Goal: Browse casually: Explore the website without a specific task or goal

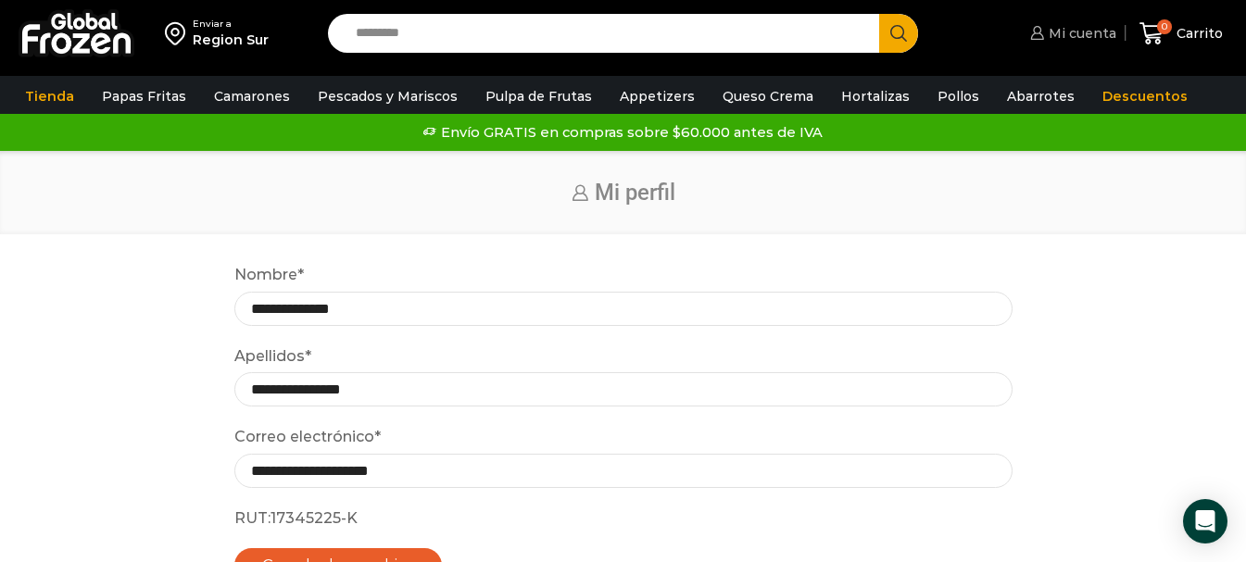
click at [1069, 31] on span "Mi cuenta" at bounding box center [1080, 33] width 72 height 19
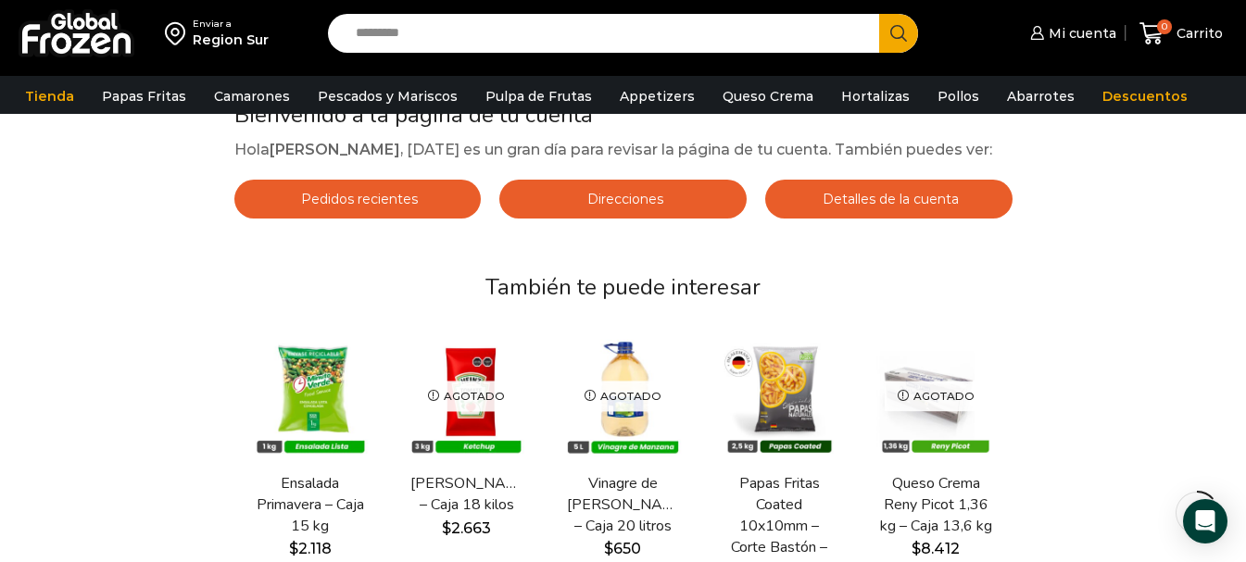
scroll to position [185, 0]
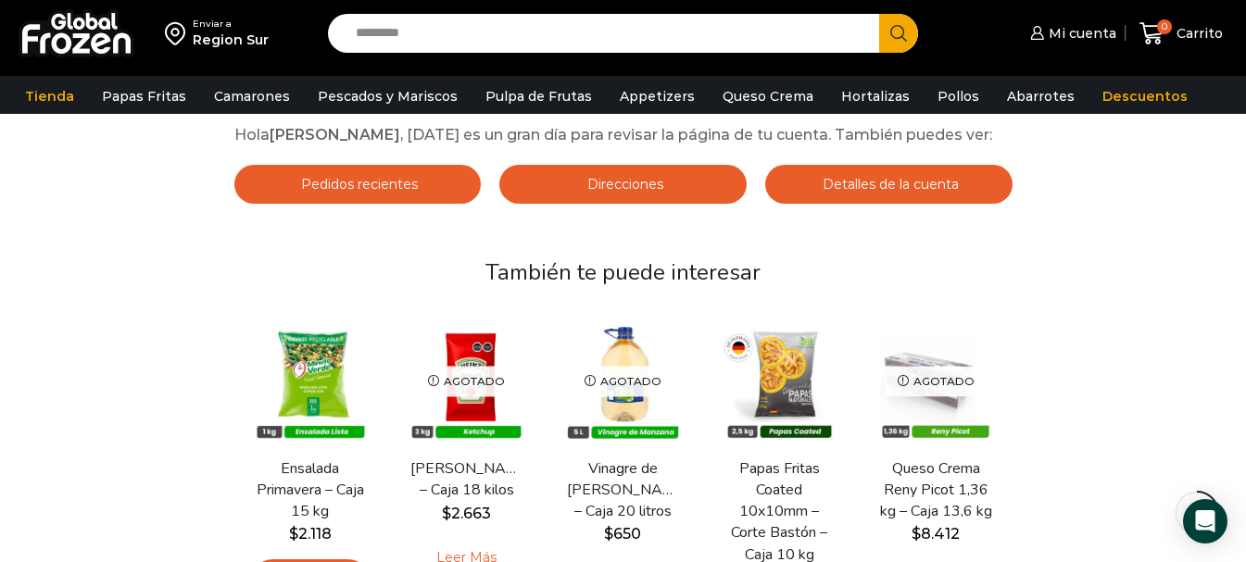
click at [379, 193] on span "Pedidos recientes" at bounding box center [356, 184] width 121 height 17
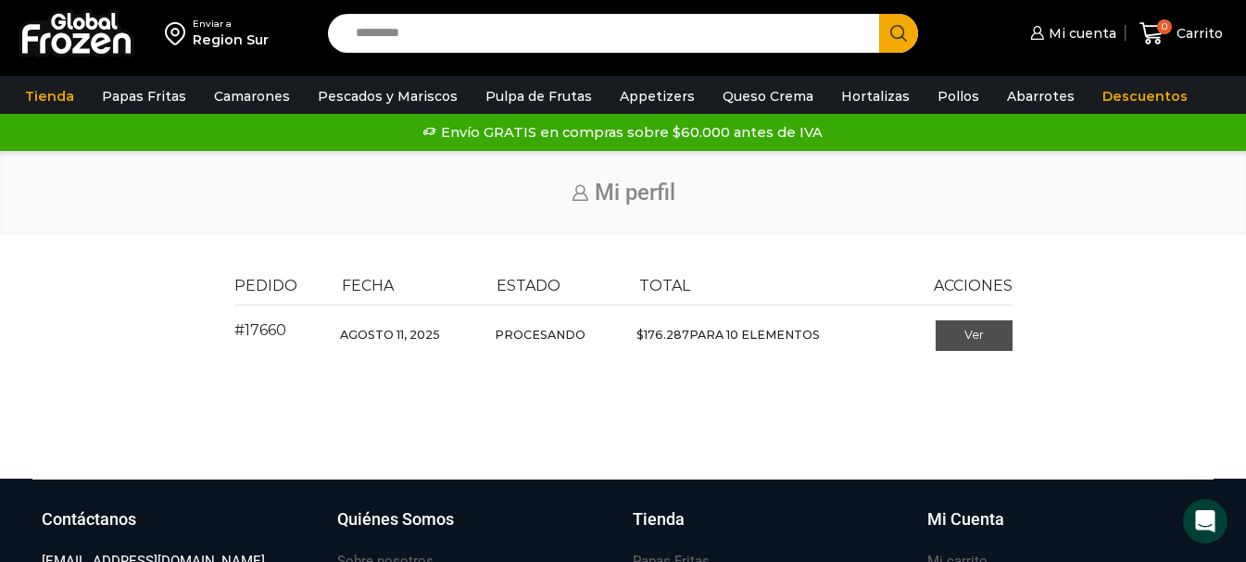
click at [982, 333] on link "Ver" at bounding box center [973, 335] width 77 height 31
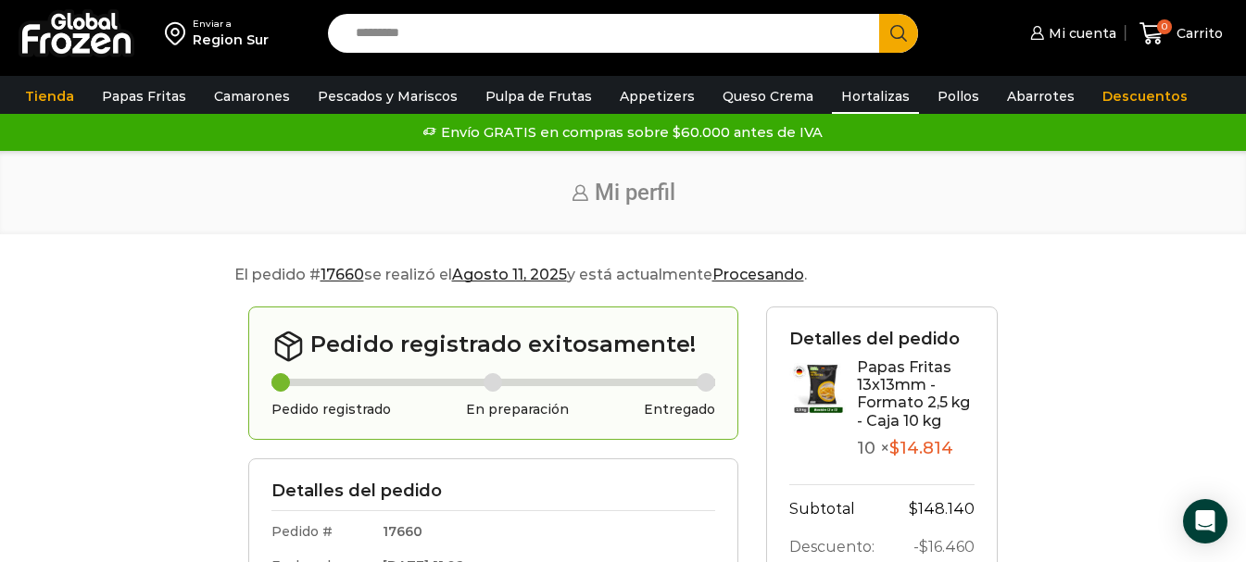
click at [837, 93] on link "Hortalizas" at bounding box center [875, 96] width 87 height 35
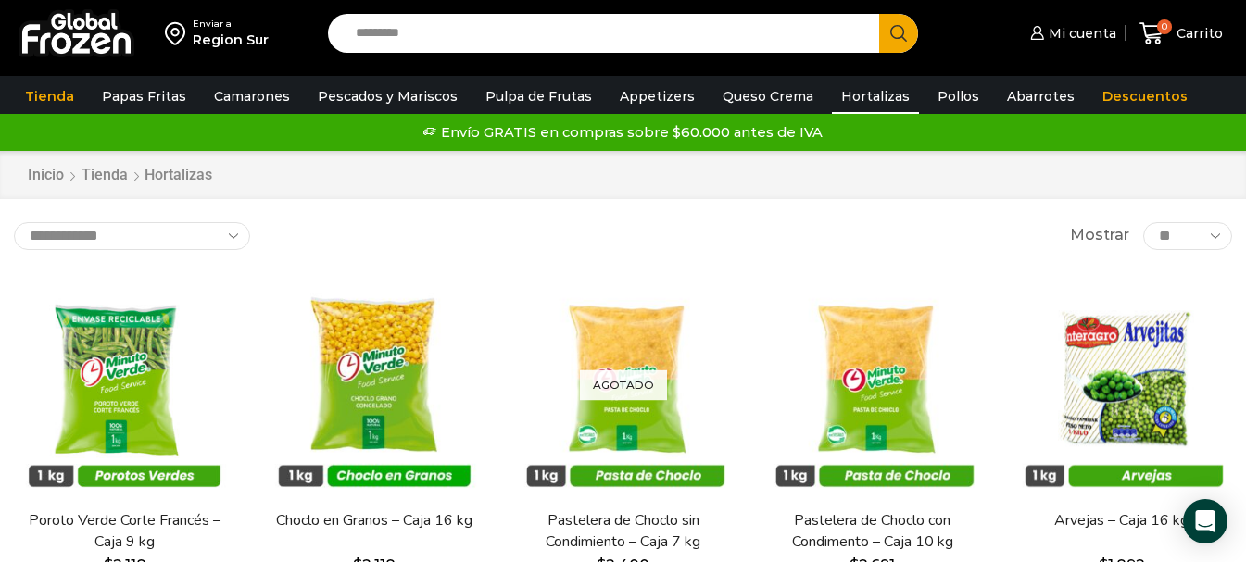
click at [236, 237] on select "**********" at bounding box center [132, 236] width 236 height 28
select select "*****"
click at [14, 222] on select "**********" at bounding box center [132, 236] width 236 height 28
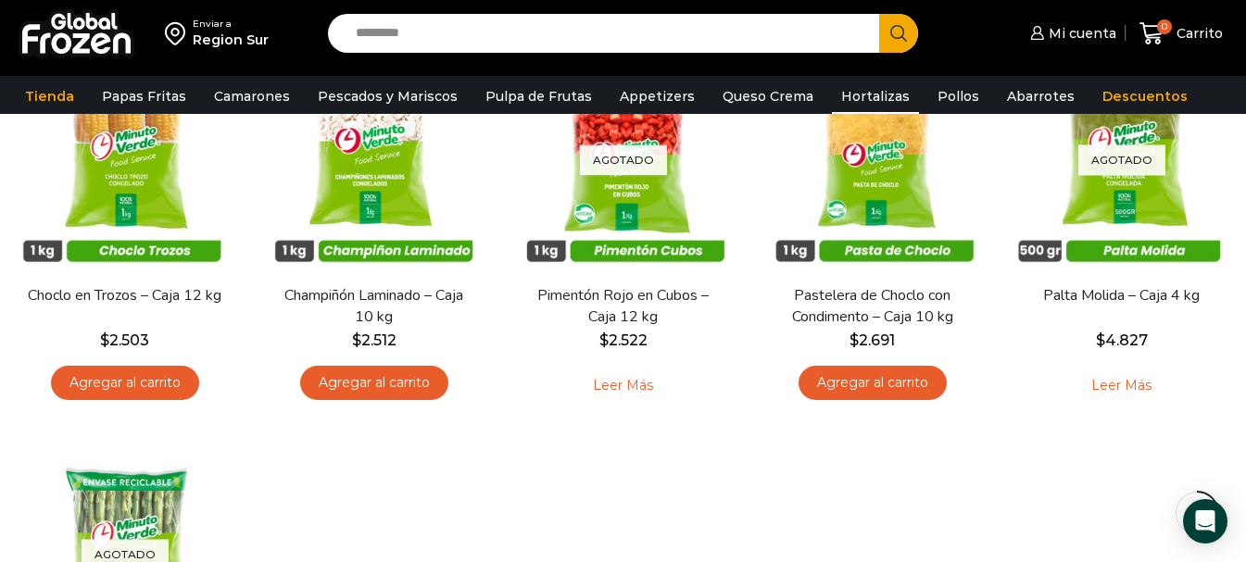
scroll to position [595, 0]
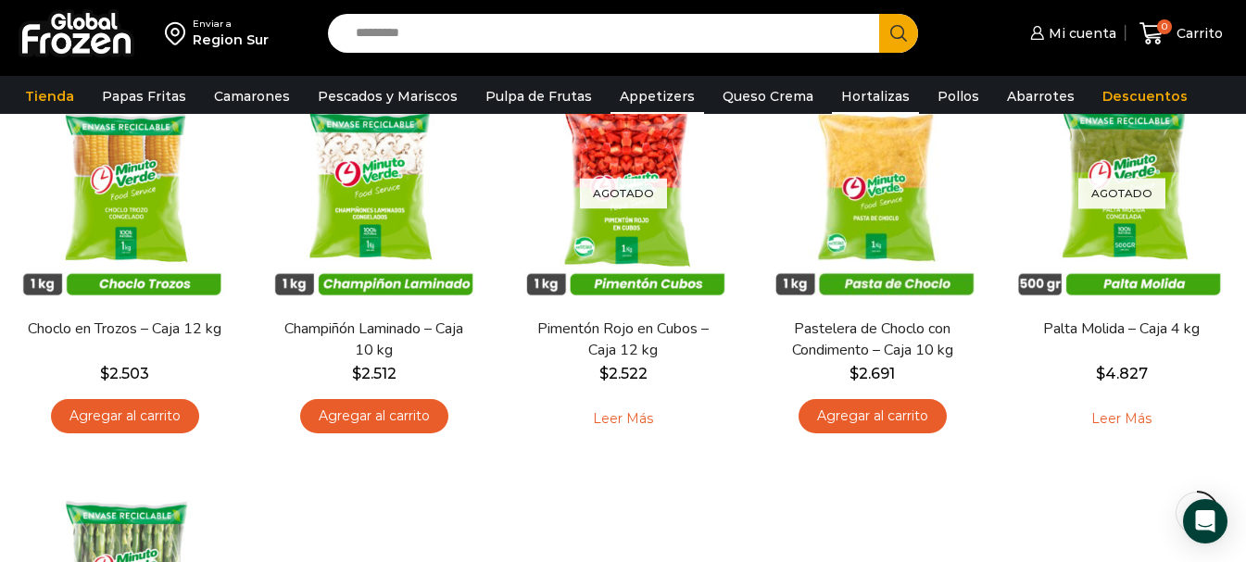
click at [648, 91] on link "Appetizers" at bounding box center [657, 96] width 94 height 35
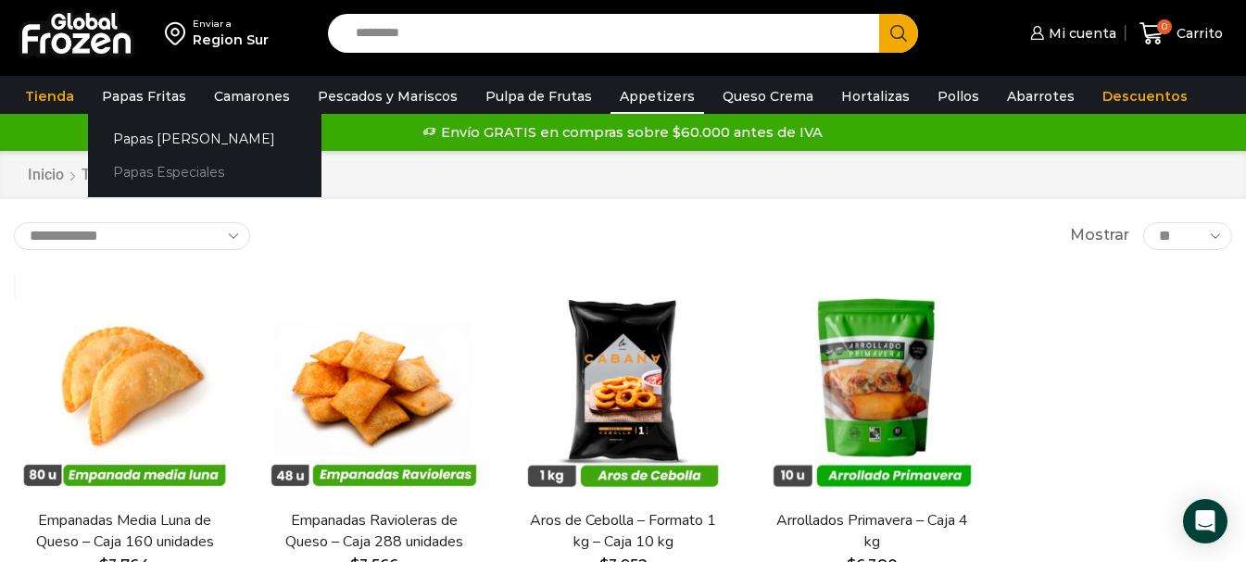
click at [158, 166] on link "Papas Especiales" at bounding box center [204, 173] width 233 height 34
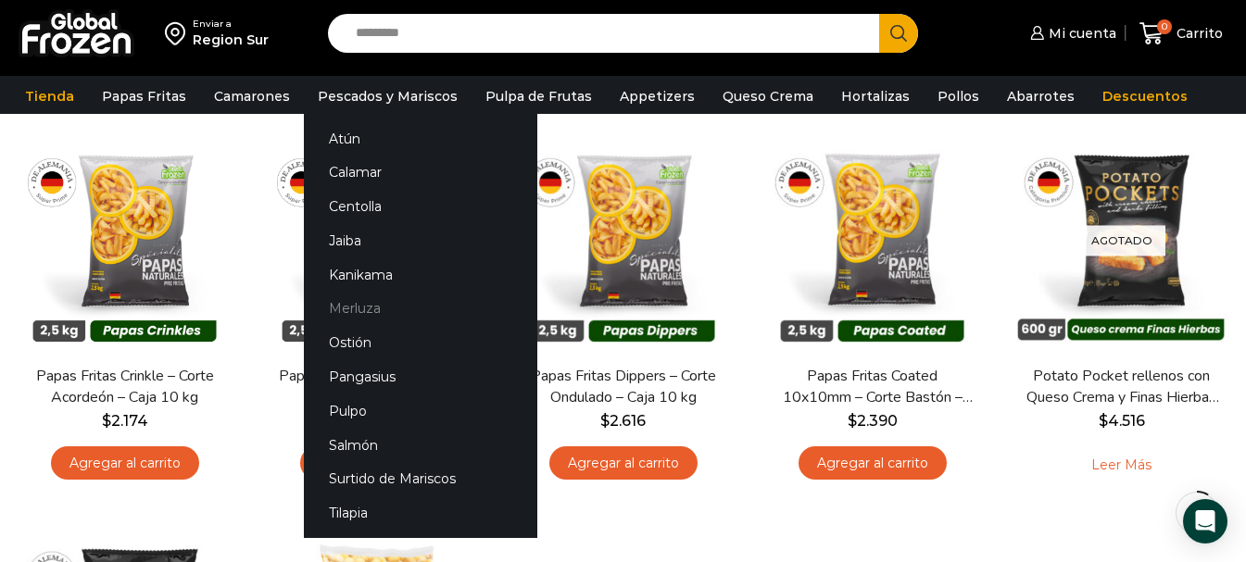
scroll to position [185, 0]
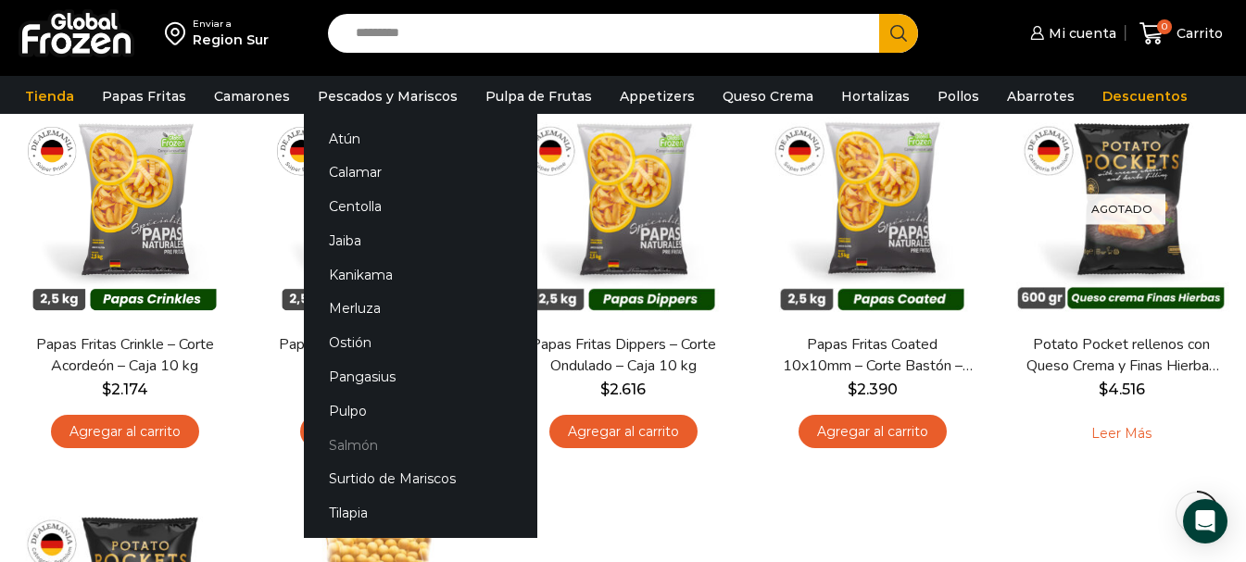
click at [351, 443] on link "Salmón" at bounding box center [420, 445] width 233 height 34
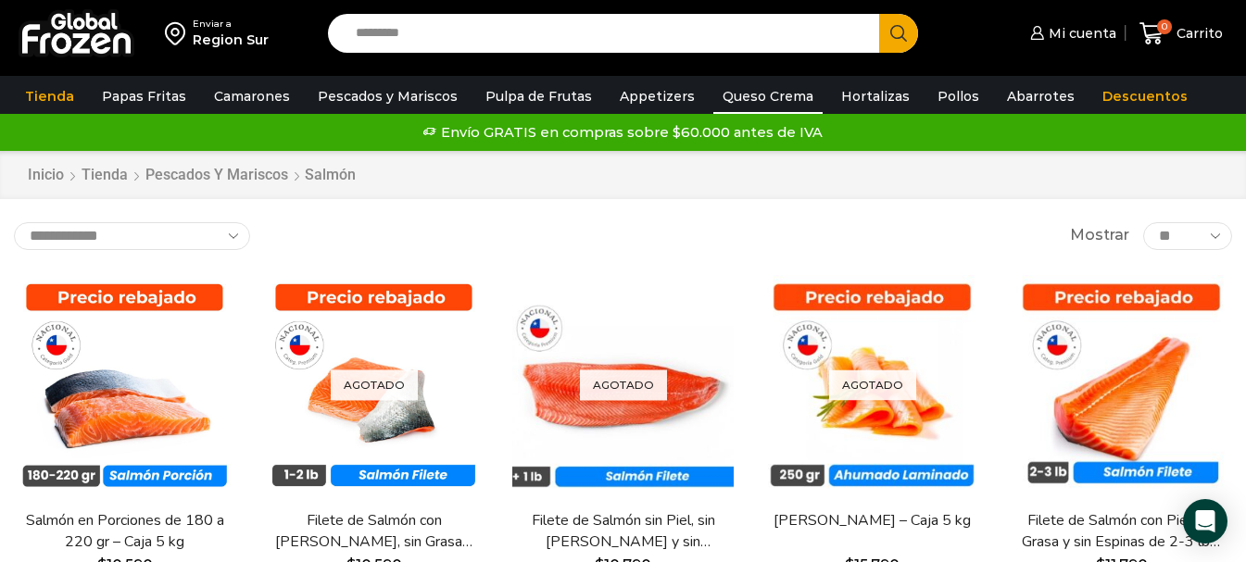
click at [735, 96] on link "Queso Crema" at bounding box center [767, 96] width 109 height 35
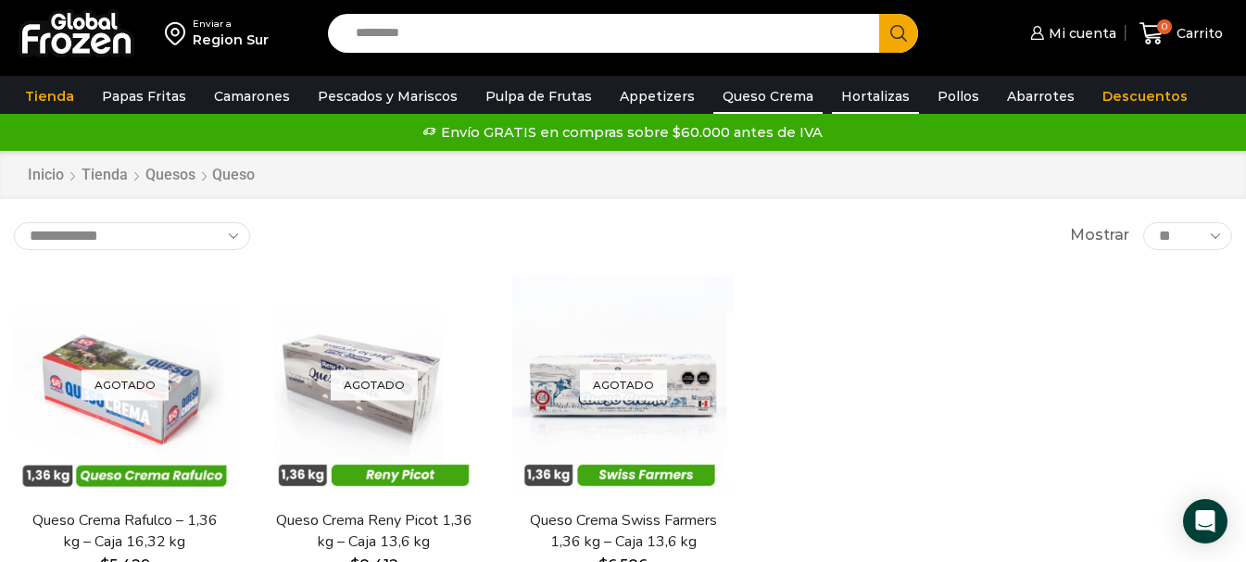
click at [848, 92] on link "Hortalizas" at bounding box center [875, 96] width 87 height 35
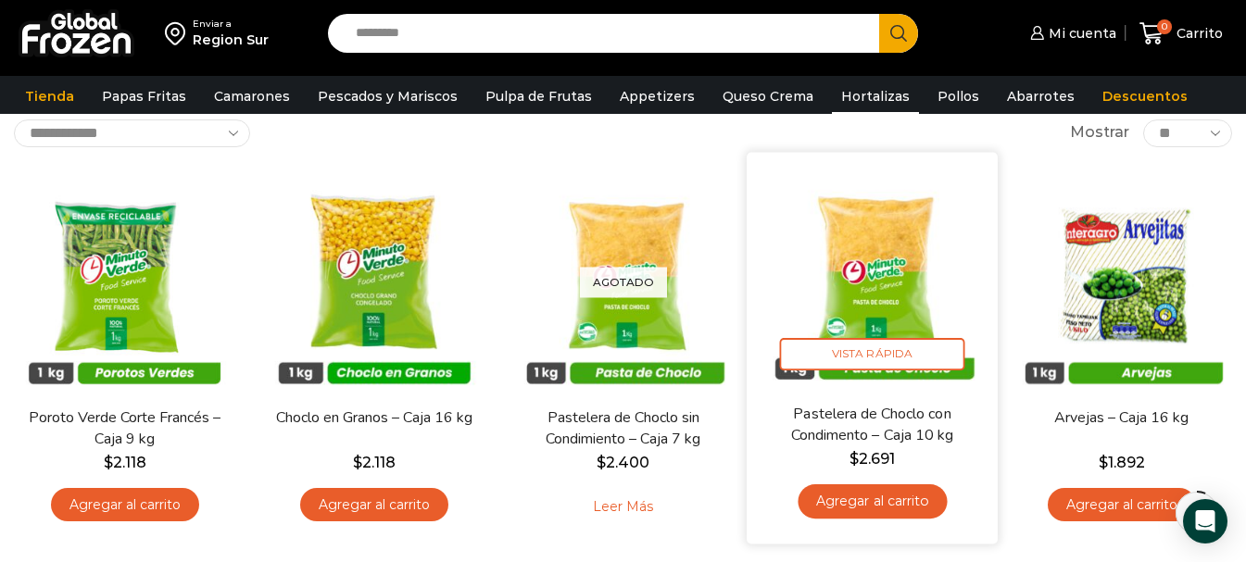
scroll to position [93, 0]
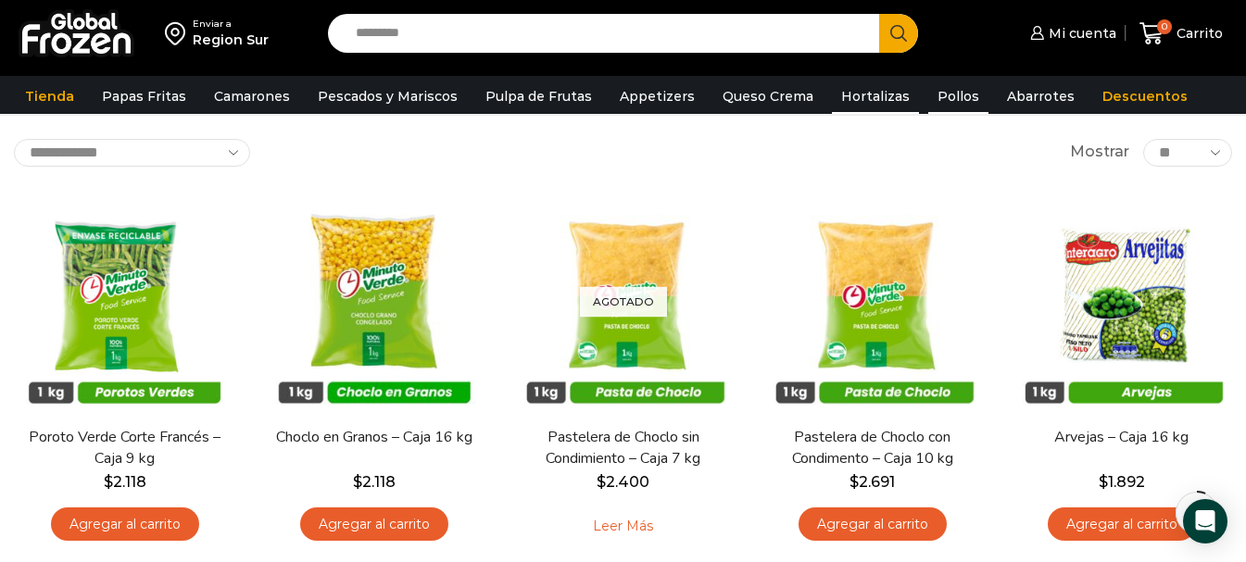
click at [932, 91] on link "Pollos" at bounding box center [958, 96] width 60 height 35
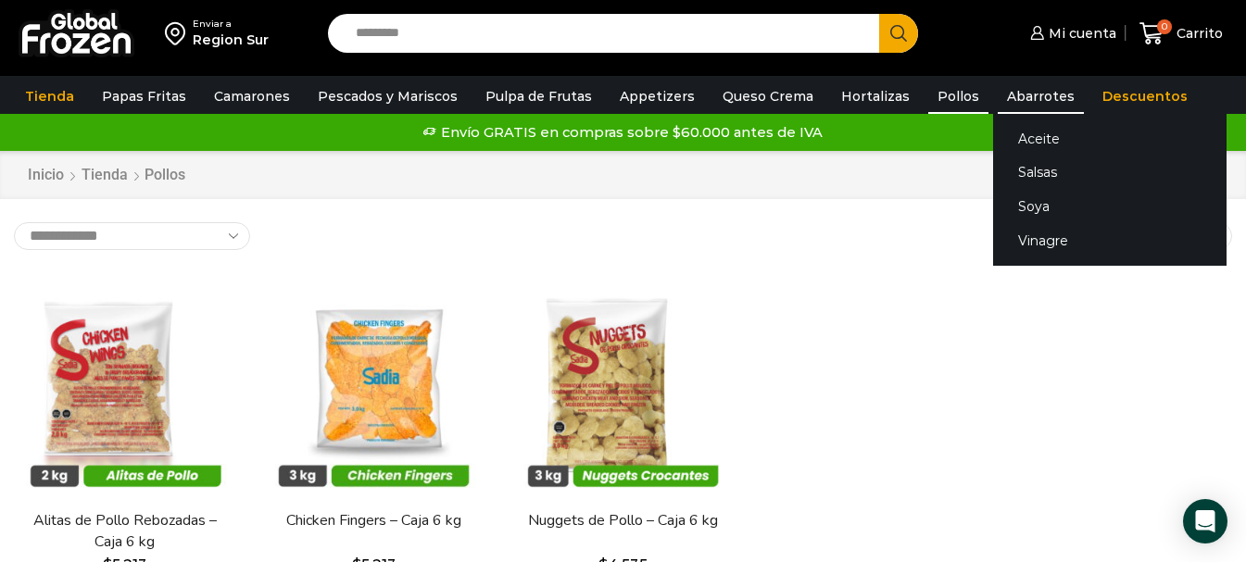
click at [998, 92] on link "Abarrotes" at bounding box center [1040, 96] width 86 height 35
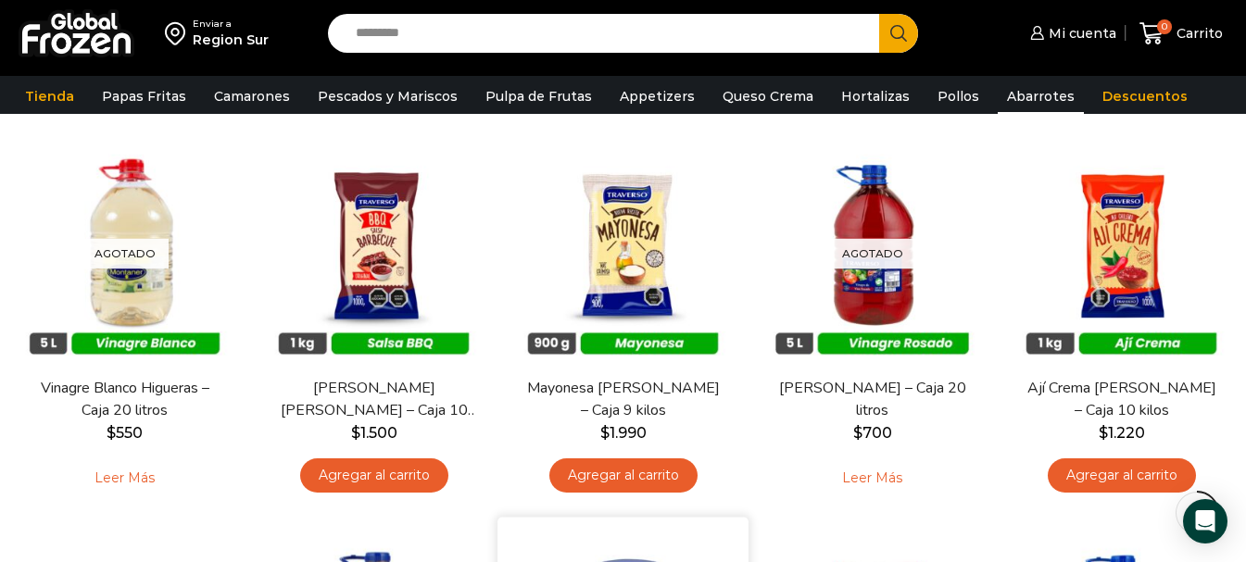
scroll to position [463, 0]
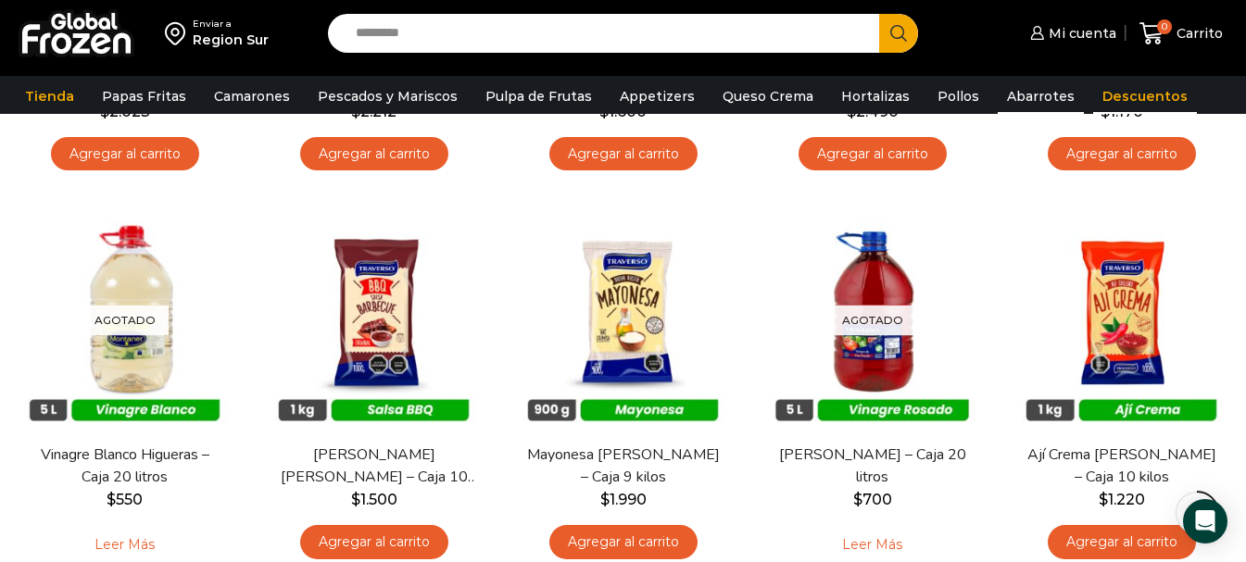
click at [1093, 99] on link "Descuentos" at bounding box center [1145, 96] width 104 height 35
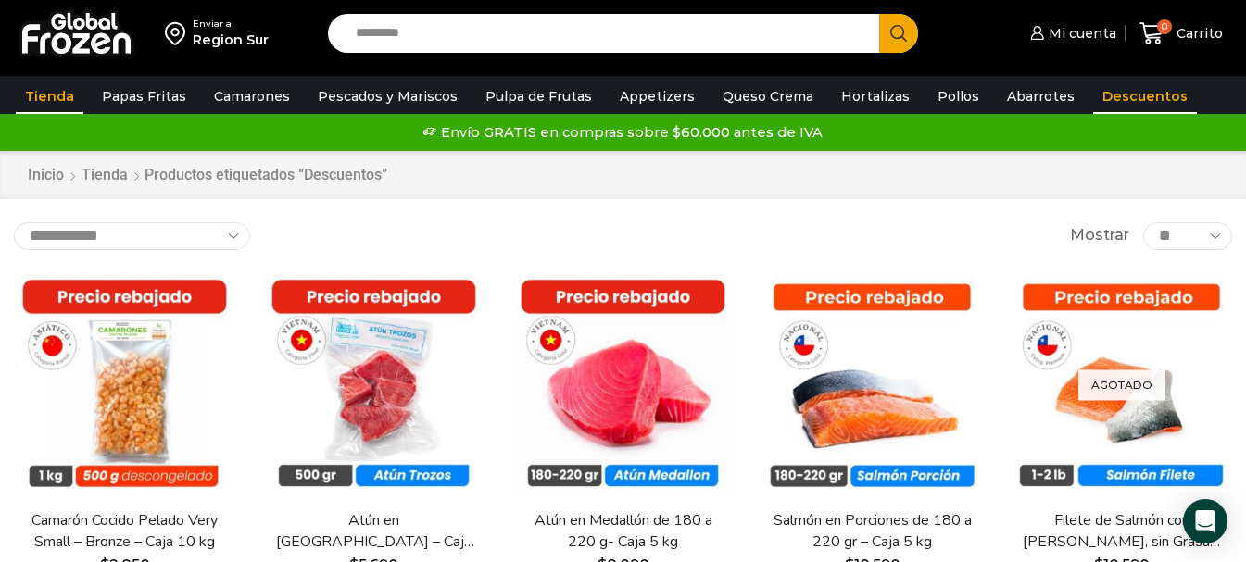
click at [38, 95] on link "Tienda" at bounding box center [50, 96] width 68 height 35
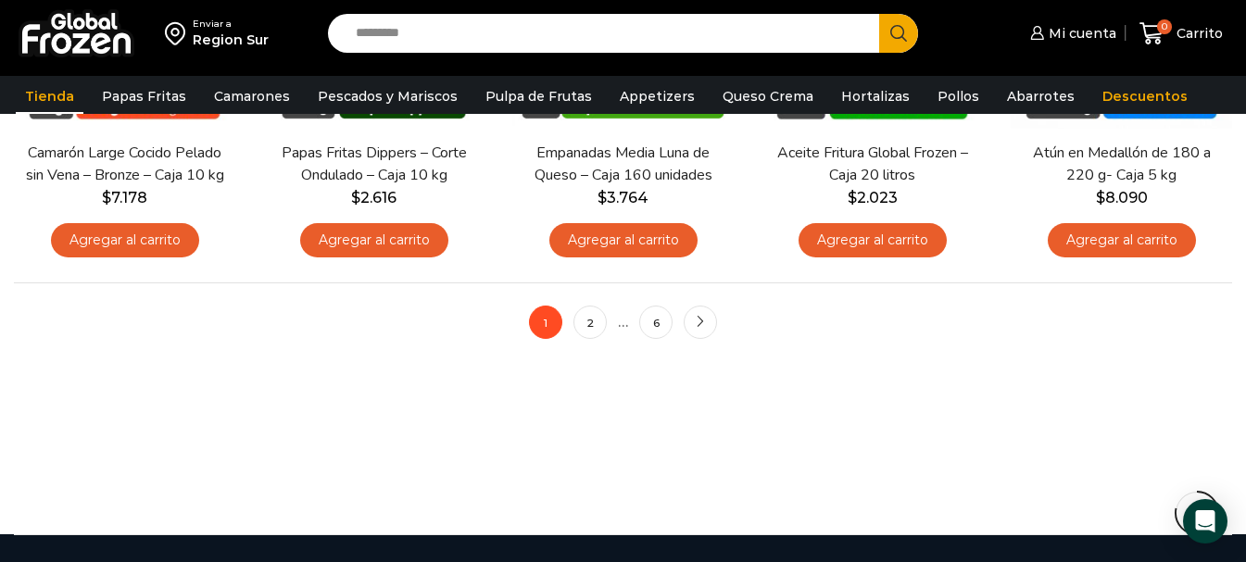
scroll to position [1574, 0]
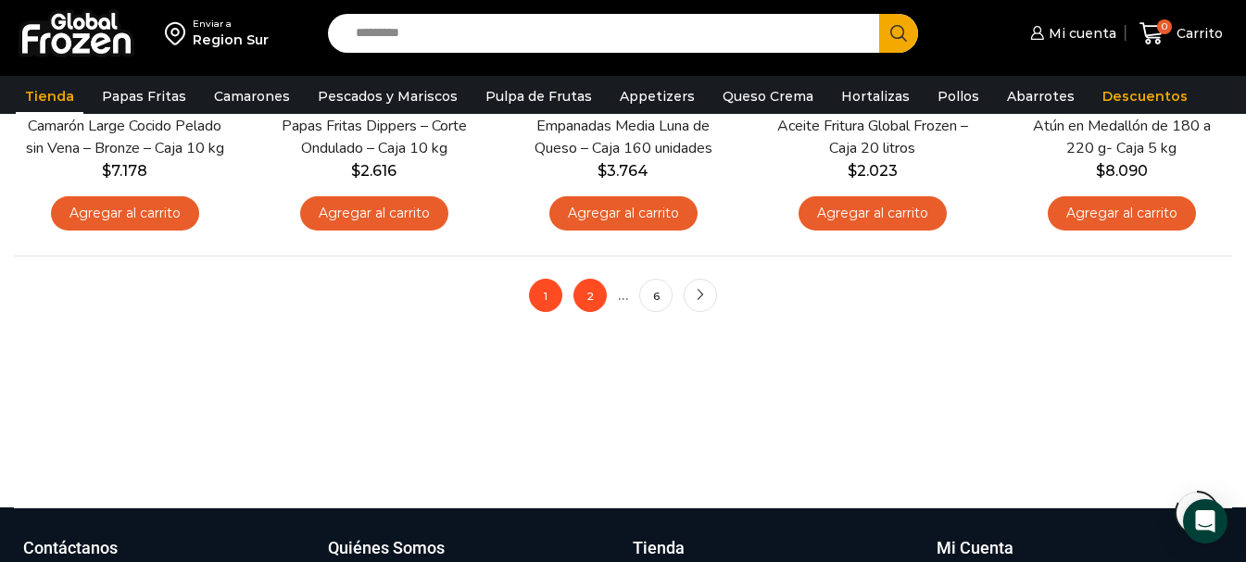
click at [596, 295] on link "2" at bounding box center [589, 295] width 33 height 33
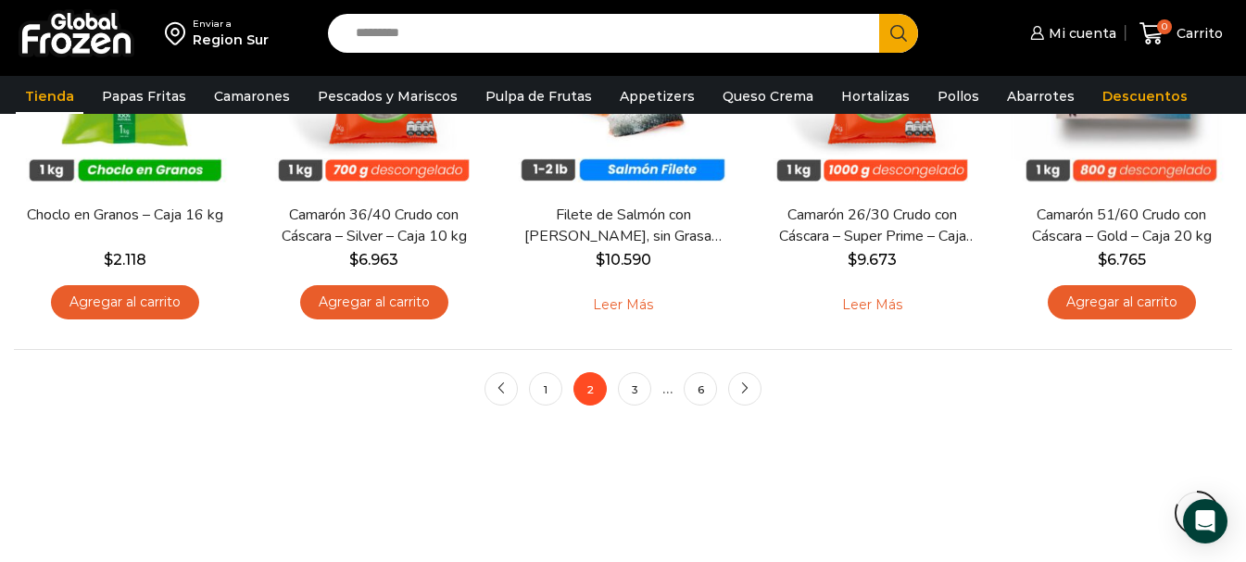
scroll to position [1574, 0]
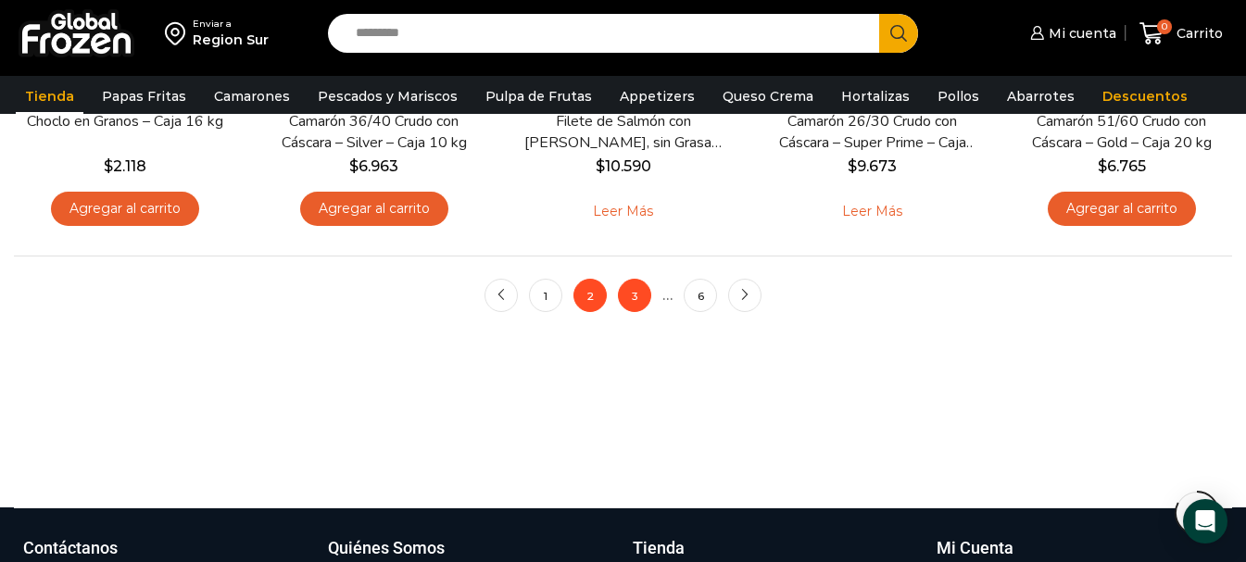
click at [638, 292] on link "3" at bounding box center [634, 295] width 33 height 33
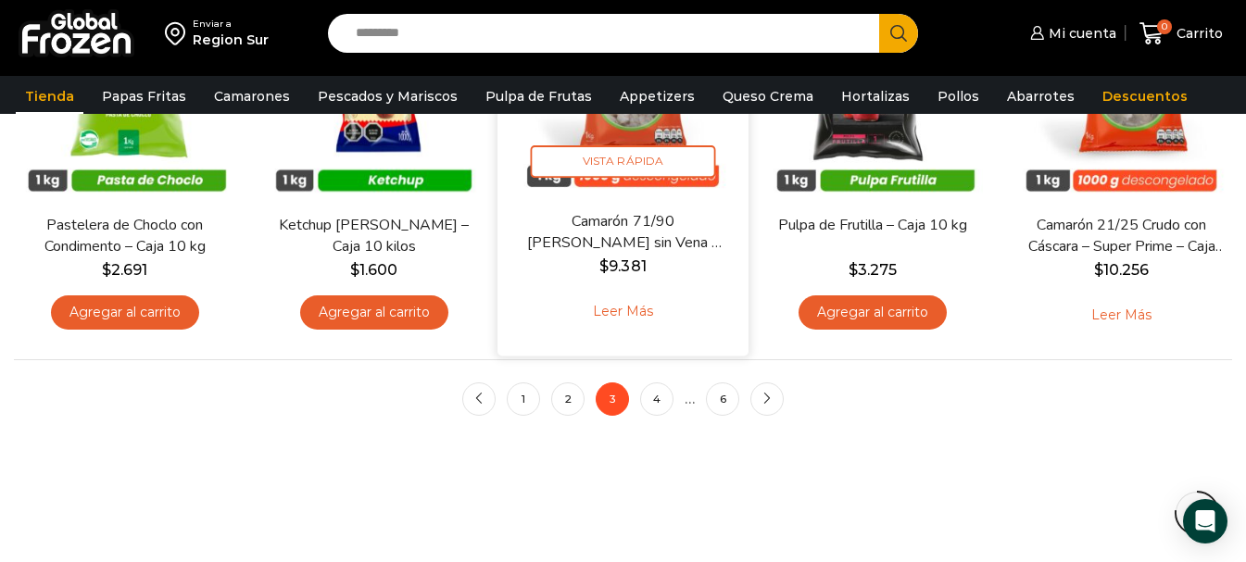
scroll to position [1482, 0]
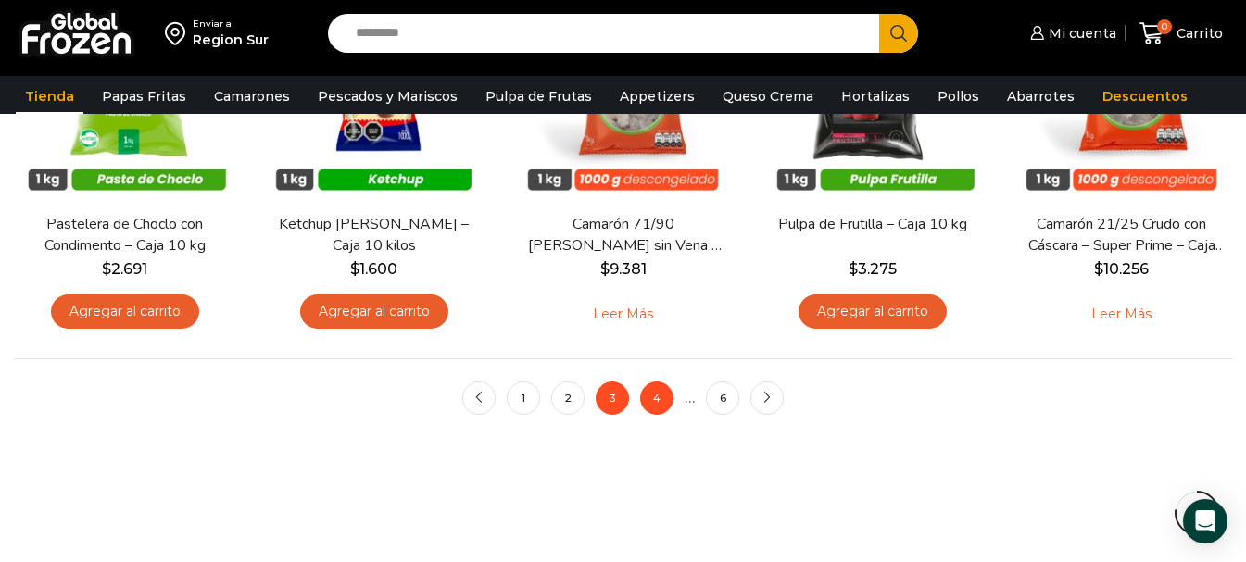
click at [649, 395] on link "4" at bounding box center [656, 398] width 33 height 33
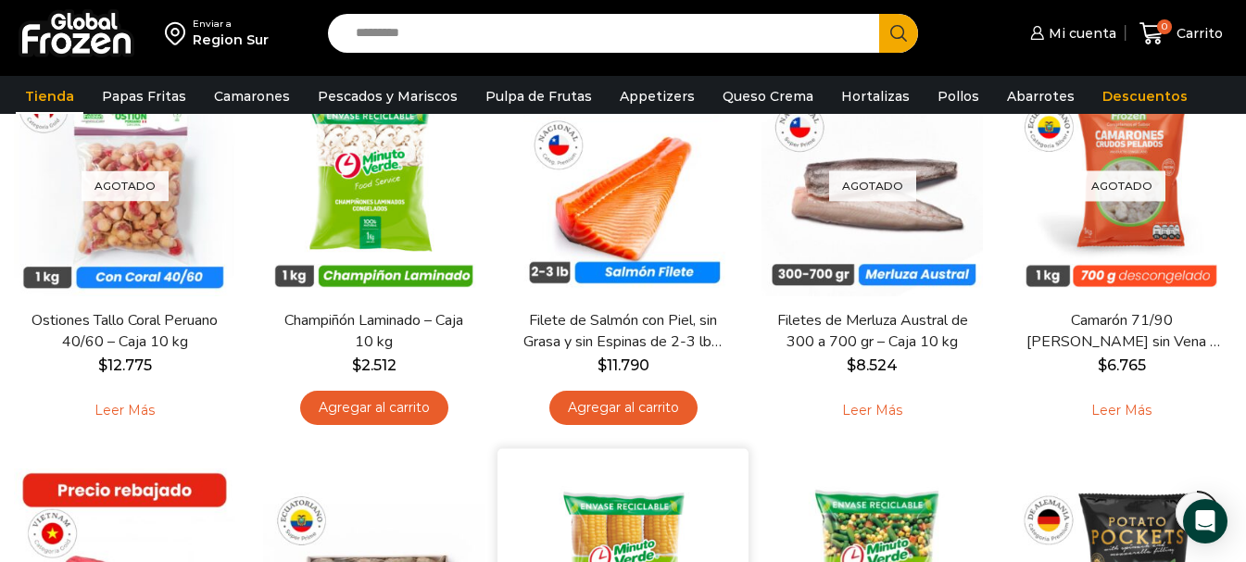
scroll to position [926, 0]
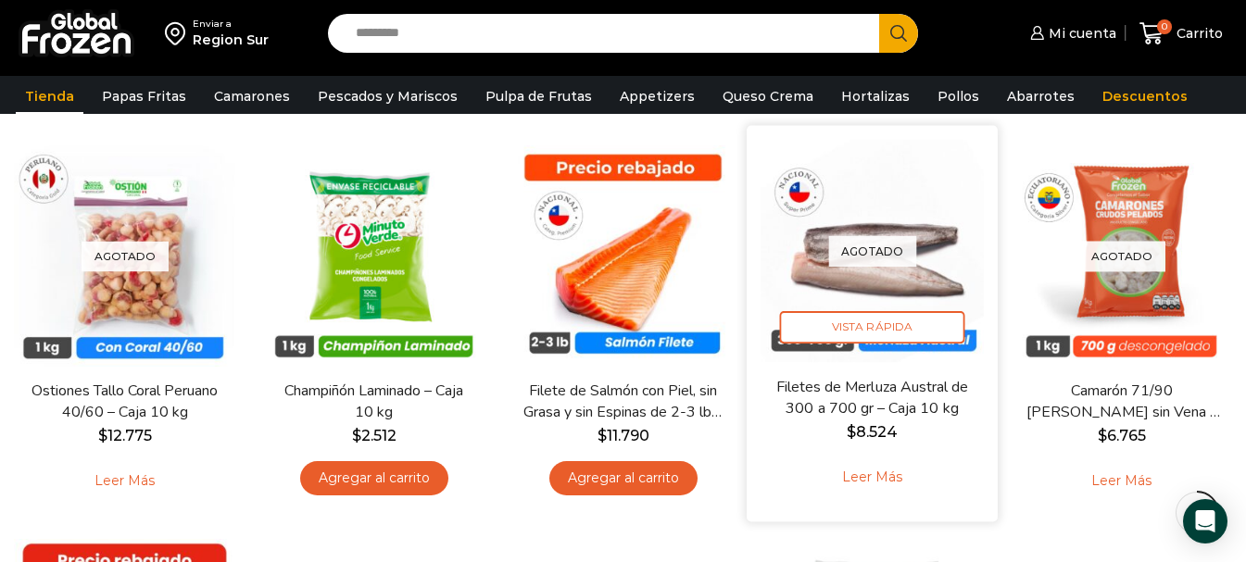
click at [846, 395] on link "Filetes de Merluza Austral de 300 a 700 gr – Caja 10 kg" at bounding box center [871, 399] width 201 height 44
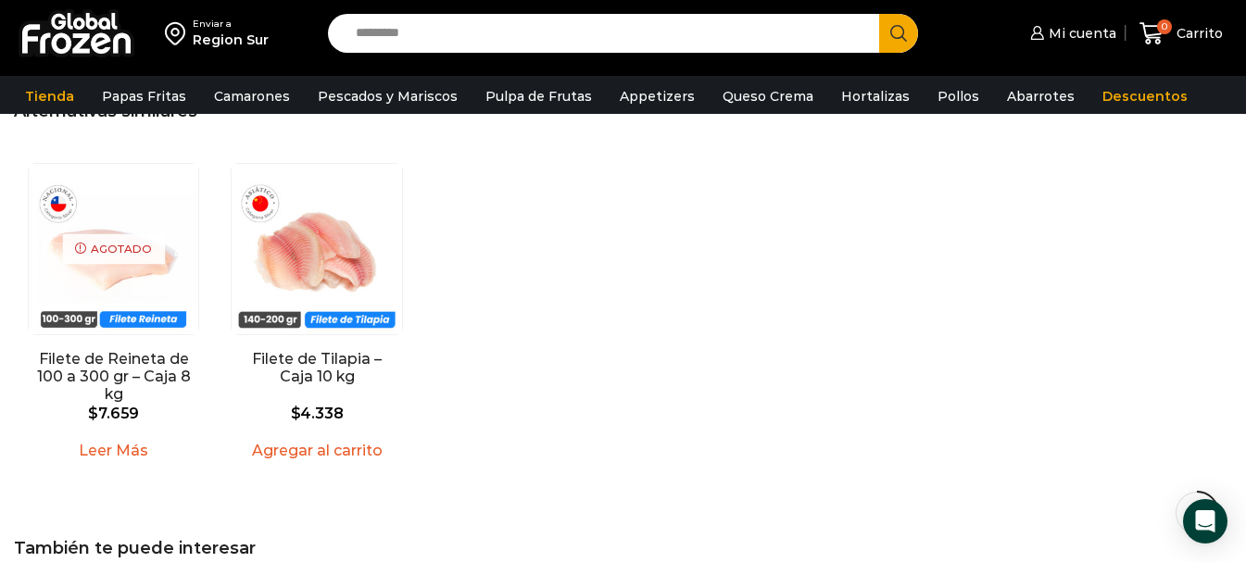
scroll to position [1205, 0]
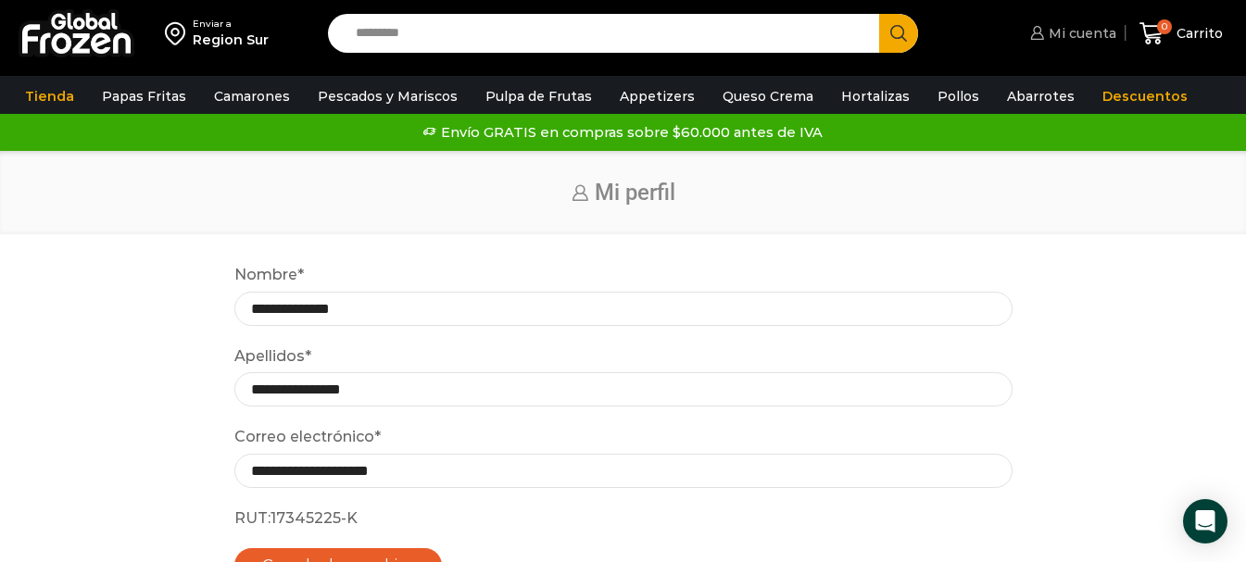
click at [1086, 30] on span "Mi cuenta" at bounding box center [1080, 33] width 72 height 19
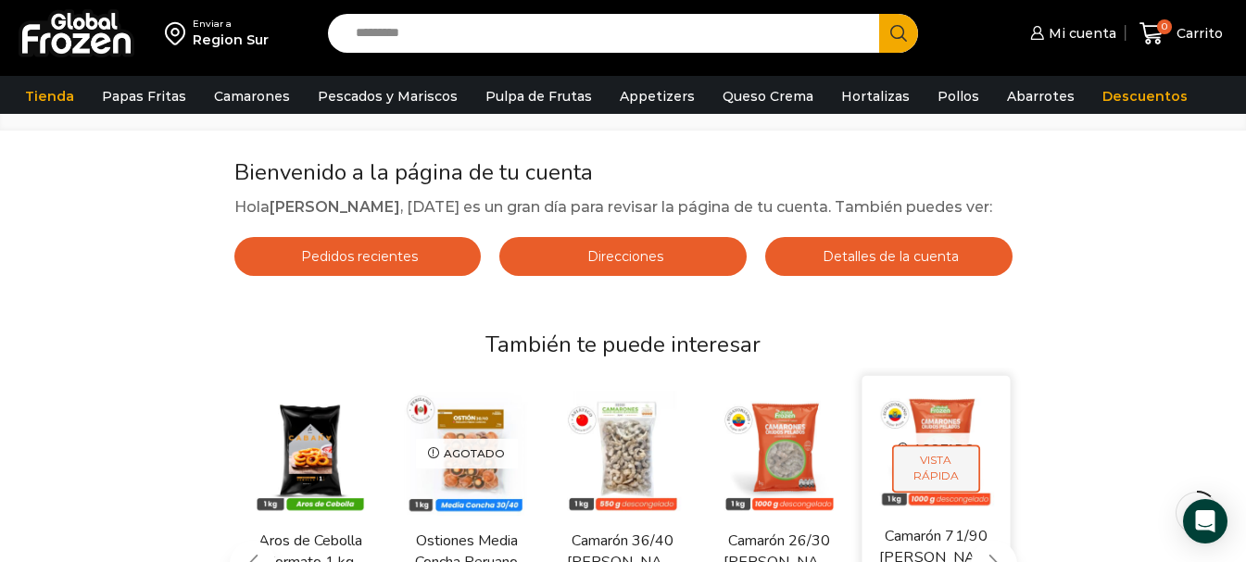
scroll to position [93, 0]
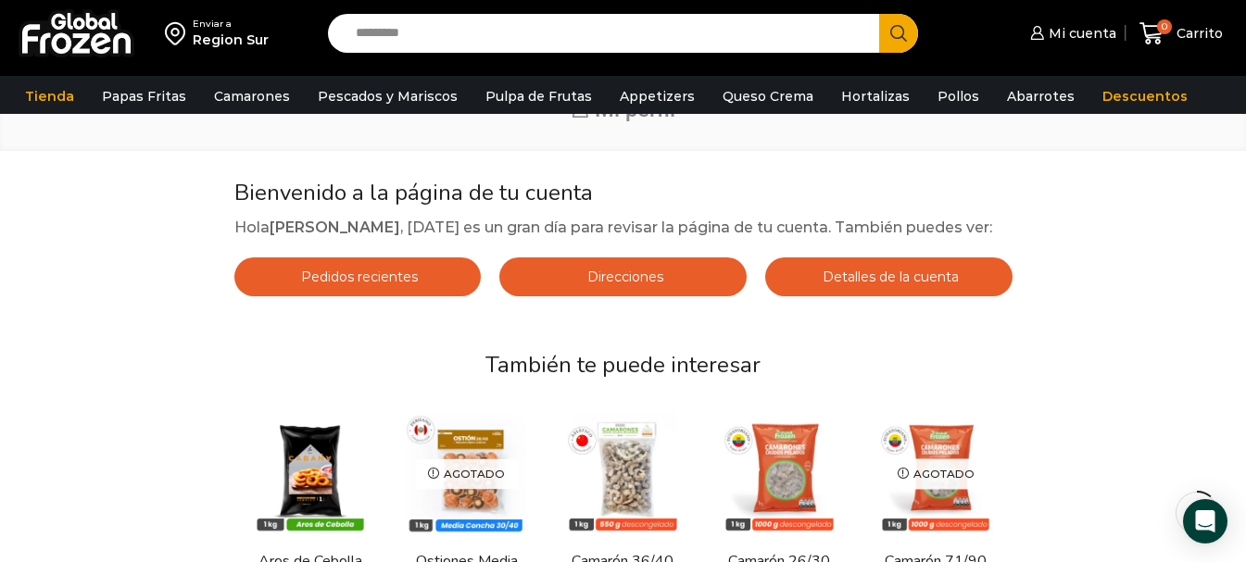
click at [905, 285] on span "Detalles de la cuenta" at bounding box center [888, 277] width 141 height 17
